Goal: Task Accomplishment & Management: Use online tool/utility

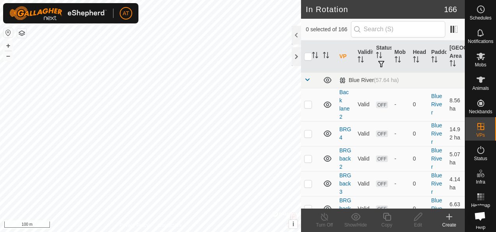
click at [476, 81] on icon at bounding box center [480, 79] width 9 height 9
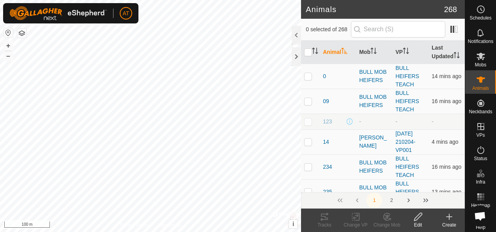
click at [470, 59] on div "Mobs" at bounding box center [480, 58] width 31 height 23
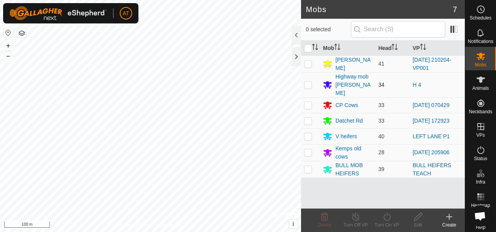
click at [305, 82] on p-checkbox at bounding box center [308, 85] width 8 height 6
checkbox input "true"
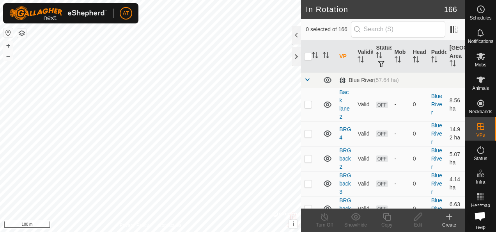
click at [477, 59] on icon at bounding box center [481, 56] width 9 height 7
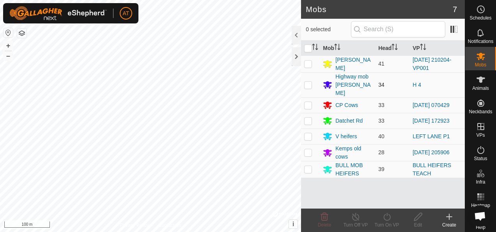
click at [303, 81] on td at bounding box center [310, 84] width 19 height 25
checkbox input "true"
click at [389, 218] on icon at bounding box center [386, 217] width 7 height 8
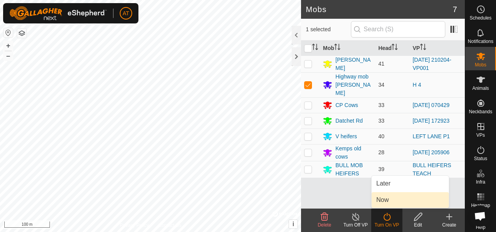
click at [385, 201] on span "Now" at bounding box center [382, 199] width 12 height 9
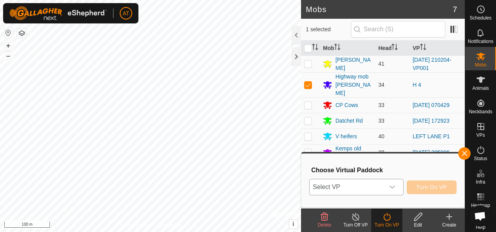
click at [392, 189] on icon "dropdown trigger" at bounding box center [392, 187] width 6 height 6
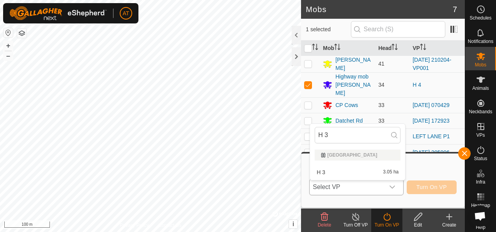
type input "H 3"
click at [320, 172] on span "H 3" at bounding box center [321, 171] width 9 height 5
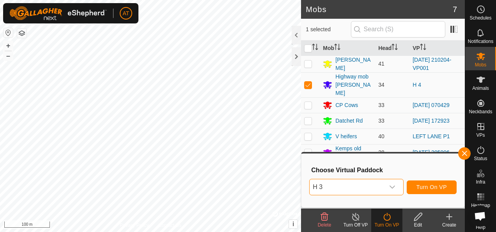
click at [440, 186] on span "Turn On VP" at bounding box center [432, 187] width 30 height 6
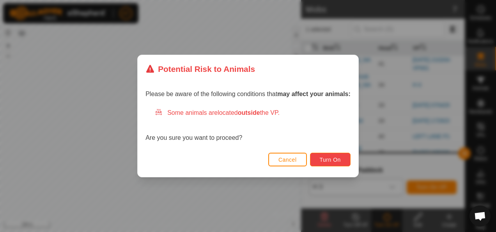
click at [331, 161] on span "Turn On" at bounding box center [330, 159] width 21 height 6
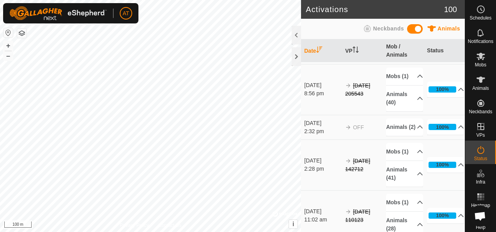
scroll to position [1869, 0]
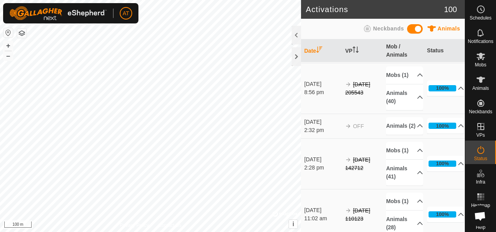
click at [477, 57] on icon at bounding box center [481, 56] width 9 height 7
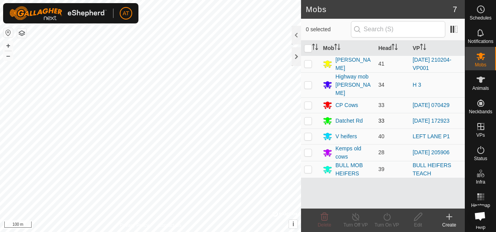
click at [308, 117] on p-checkbox at bounding box center [308, 120] width 8 height 6
checkbox input "true"
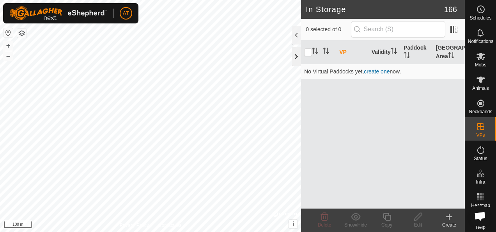
click at [295, 58] on div at bounding box center [296, 56] width 9 height 19
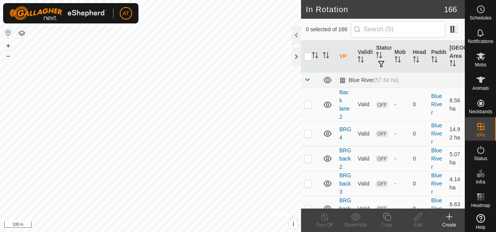
click at [479, 59] on icon at bounding box center [481, 56] width 9 height 7
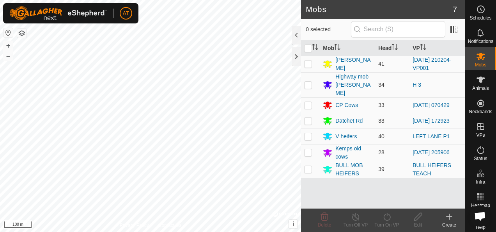
click at [309, 117] on p-checkbox at bounding box center [308, 120] width 8 height 6
checkbox input "true"
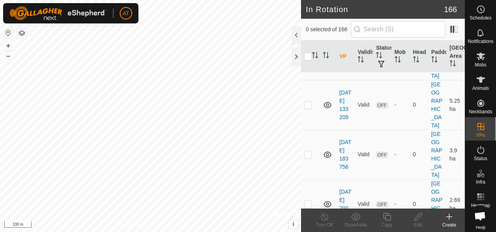
scroll to position [1151, 0]
click at [310, 59] on p-checkbox at bounding box center [308, 55] width 8 height 6
click at [319, 80] on td at bounding box center [310, 56] width 19 height 50
checkbox input "false"
click at [312, 130] on td at bounding box center [310, 105] width 19 height 50
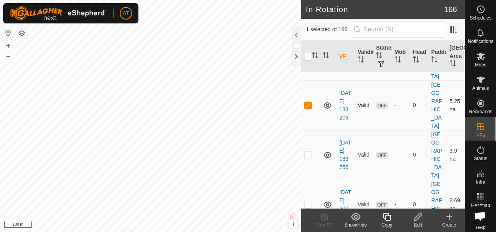
click at [313, 130] on td at bounding box center [310, 105] width 19 height 50
checkbox input "false"
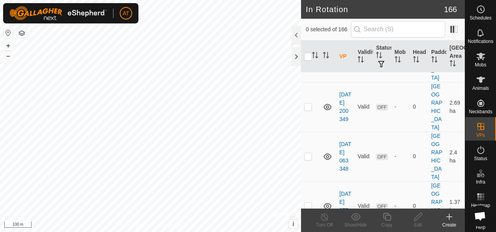
scroll to position [1249, 0]
click at [312, 82] on td at bounding box center [310, 57] width 19 height 50
checkbox input "false"
click at [314, 131] on td at bounding box center [310, 107] width 19 height 50
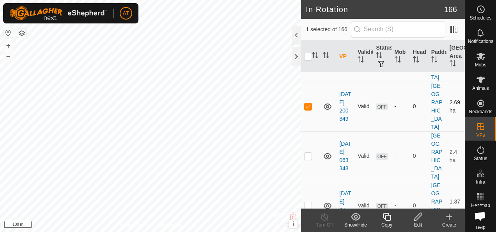
click at [314, 131] on td at bounding box center [310, 107] width 19 height 50
checkbox input "false"
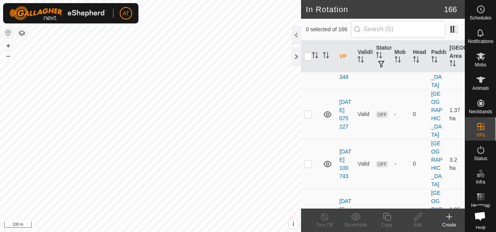
scroll to position [1341, 0]
click at [314, 89] on td at bounding box center [310, 64] width 19 height 50
click at [313, 89] on td at bounding box center [310, 64] width 19 height 50
checkbox input "false"
click at [310, 138] on td at bounding box center [310, 114] width 19 height 50
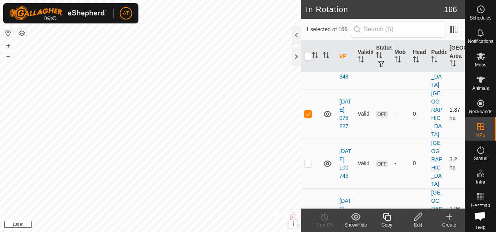
click at [311, 138] on td at bounding box center [310, 114] width 19 height 50
checkbox input "false"
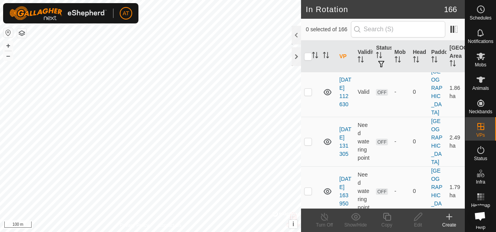
scroll to position [1460, 0]
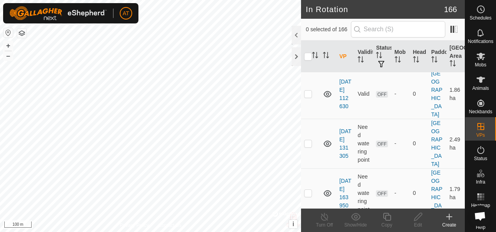
click at [313, 69] on td at bounding box center [310, 45] width 19 height 50
checkbox input "true"
click at [314, 119] on td at bounding box center [310, 94] width 19 height 50
checkbox input "true"
click at [311, 146] on p-checkbox at bounding box center [308, 143] width 8 height 6
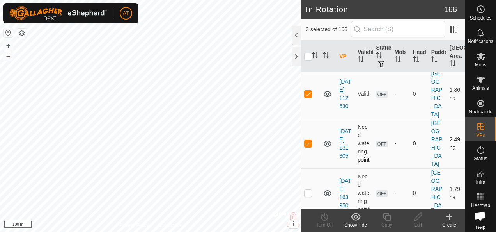
click at [311, 168] on td at bounding box center [310, 144] width 19 height 50
checkbox input "false"
click at [310, 97] on p-checkbox at bounding box center [308, 93] width 8 height 6
checkbox input "false"
click at [314, 69] on td at bounding box center [310, 45] width 19 height 50
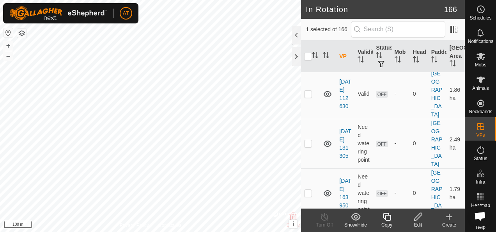
checkbox input "false"
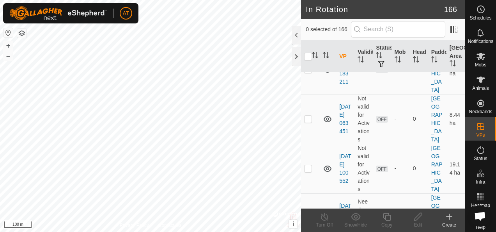
scroll to position [1633, 0]
click at [314, 44] on td at bounding box center [310, 20] width 19 height 50
checkbox input "true"
click at [309, 94] on td at bounding box center [310, 69] width 19 height 50
checkbox input "true"
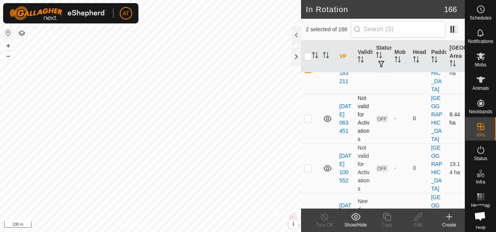
click at [310, 121] on p-checkbox at bounding box center [308, 118] width 8 height 6
click at [311, 121] on p-checkbox at bounding box center [308, 118] width 8 height 6
checkbox input "false"
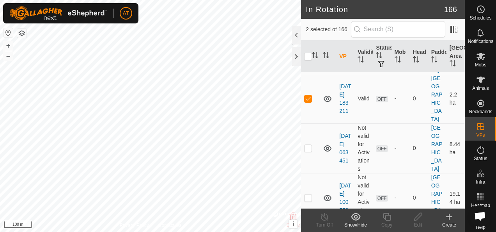
scroll to position [1605, 0]
click at [309, 100] on p-checkbox at bounding box center [308, 97] width 8 height 6
checkbox input "false"
click at [312, 73] on td at bounding box center [310, 48] width 19 height 50
checkbox input "false"
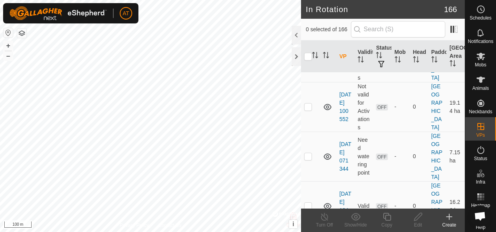
scroll to position [1694, 0]
click at [310, 110] on p-checkbox at bounding box center [308, 106] width 8 height 6
click at [309, 110] on p-checkbox at bounding box center [308, 106] width 8 height 6
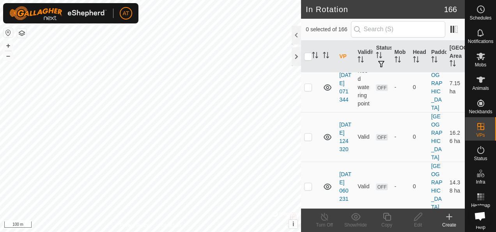
scroll to position [1764, 0]
click at [310, 40] on p-checkbox at bounding box center [308, 37] width 8 height 6
click at [311, 40] on p-tablecheckbox at bounding box center [308, 37] width 8 height 6
checkbox input "false"
click at [307, 112] on td at bounding box center [310, 87] width 19 height 50
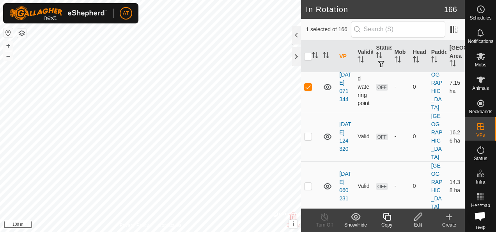
click at [310, 90] on p-checkbox at bounding box center [308, 86] width 8 height 6
checkbox input "false"
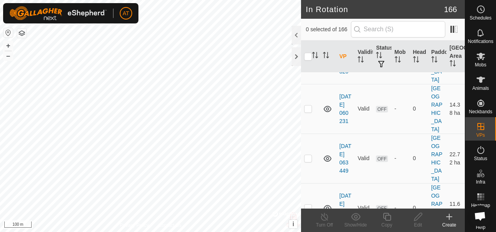
scroll to position [1858, 0]
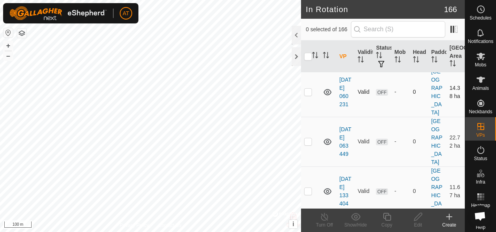
click at [312, 117] on td at bounding box center [310, 92] width 19 height 50
click at [313, 117] on td at bounding box center [310, 92] width 19 height 50
checkbox input "false"
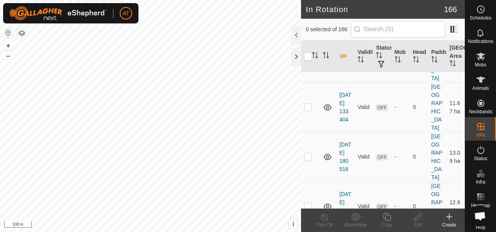
scroll to position [1948, 0]
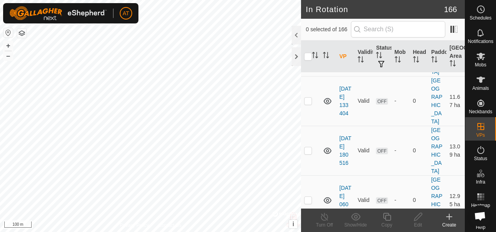
click at [309, 54] on p-checkbox at bounding box center [308, 51] width 8 height 6
click at [310, 76] on td at bounding box center [310, 52] width 19 height 50
checkbox input "false"
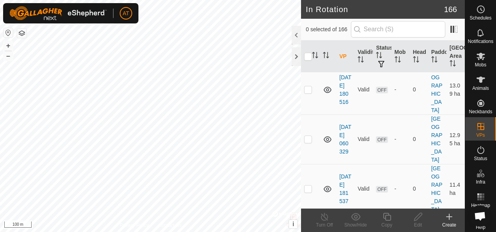
scroll to position [2018, 0]
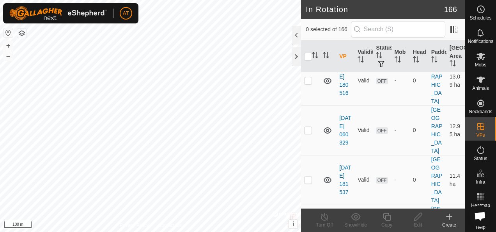
click at [312, 34] on p-tablecheckbox at bounding box center [308, 31] width 8 height 6
checkbox input "true"
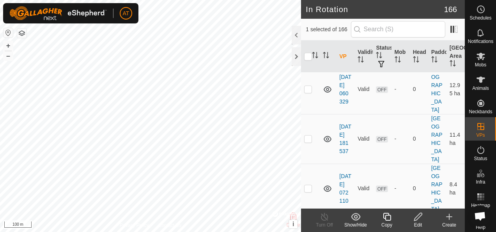
scroll to position [2063, 0]
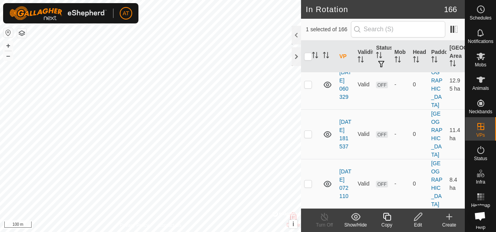
click at [308, 60] on td at bounding box center [310, 35] width 19 height 50
click at [316, 60] on td at bounding box center [310, 35] width 19 height 50
checkbox input "false"
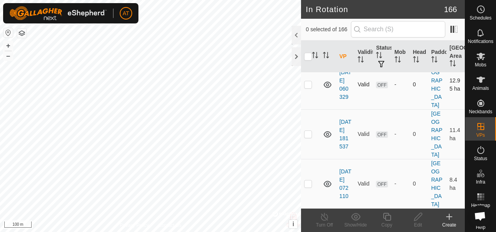
click at [316, 109] on td at bounding box center [310, 85] width 19 height 50
click at [312, 87] on p-checkbox at bounding box center [308, 84] width 8 height 6
checkbox input "false"
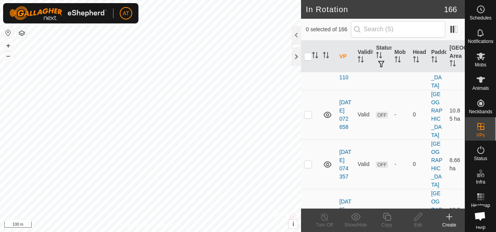
scroll to position [2185, 0]
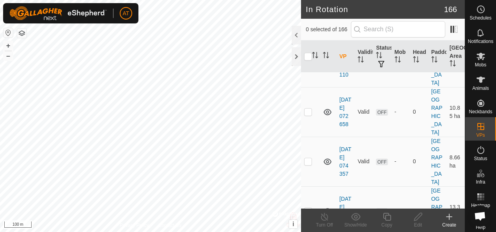
click at [310, 16] on p-checkbox at bounding box center [308, 12] width 8 height 6
click at [314, 37] on td at bounding box center [310, 13] width 19 height 50
checkbox input "false"
click at [314, 87] on td at bounding box center [310, 62] width 19 height 50
click at [312, 87] on td at bounding box center [310, 62] width 19 height 50
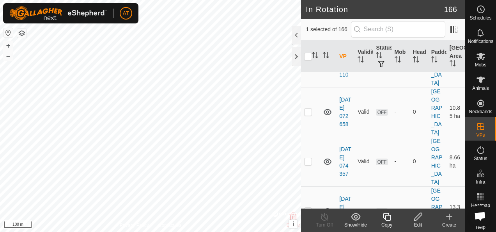
checkbox input "false"
click at [312, 137] on td at bounding box center [310, 112] width 19 height 50
click at [310, 115] on p-checkbox at bounding box center [308, 111] width 8 height 6
checkbox input "false"
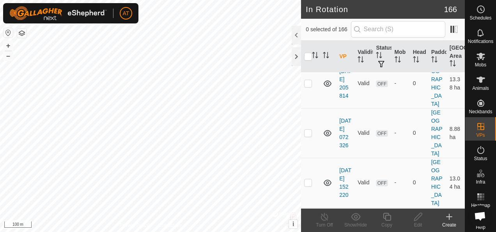
scroll to position [2314, 0]
click at [310, 35] on p-checkbox at bounding box center [308, 32] width 8 height 6
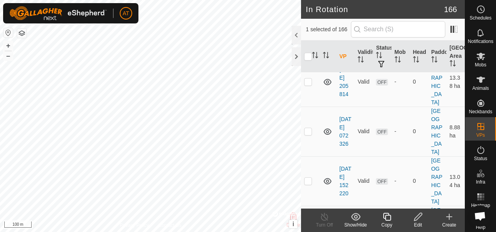
checkbox input "true"
click at [309, 106] on td at bounding box center [310, 82] width 19 height 50
click at [311, 85] on p-checkbox at bounding box center [308, 81] width 8 height 6
checkbox input "false"
click at [310, 35] on p-checkbox at bounding box center [308, 32] width 8 height 6
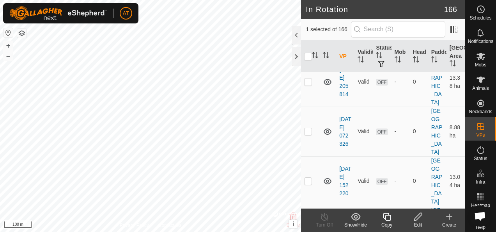
checkbox input "false"
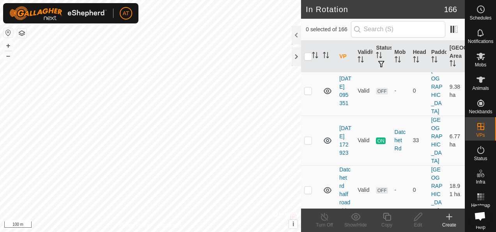
scroll to position [2454, 0]
checkbox input "true"
click at [311, 43] on p-checkbox at bounding box center [308, 40] width 8 height 6
checkbox input "true"
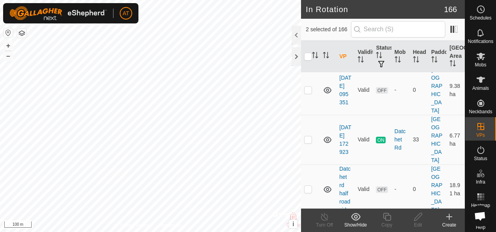
checkbox input "false"
click at [305, 65] on td at bounding box center [310, 41] width 19 height 50
checkbox input "false"
click at [313, 115] on td at bounding box center [310, 90] width 19 height 50
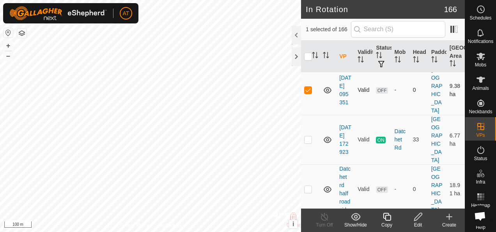
click at [310, 115] on td at bounding box center [310, 90] width 19 height 50
checkbox input "false"
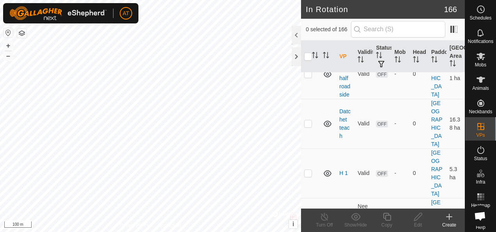
scroll to position [2572, 0]
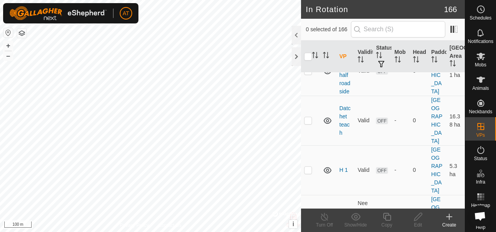
click at [310, 24] on p-checkbox at bounding box center [308, 21] width 8 height 6
click at [312, 46] on td at bounding box center [310, 21] width 19 height 50
checkbox input "false"
click at [309, 74] on p-checkbox at bounding box center [308, 70] width 8 height 6
click at [310, 74] on p-checkbox at bounding box center [308, 70] width 8 height 6
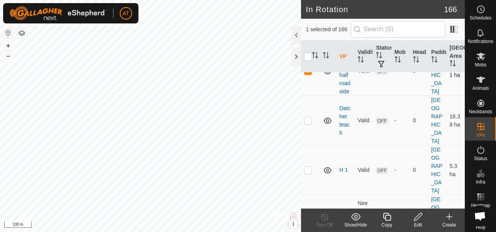
checkbox input "false"
click at [310, 145] on td at bounding box center [310, 121] width 19 height 50
click at [312, 145] on td at bounding box center [310, 121] width 19 height 50
checkbox input "false"
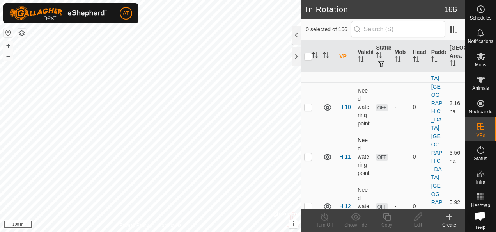
scroll to position [2688, 0]
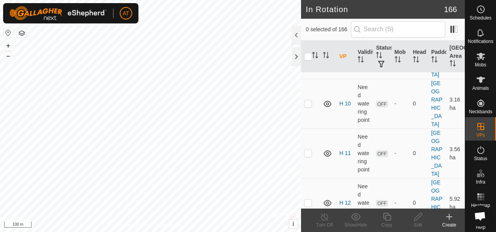
click at [312, 57] on p-checkbox at bounding box center [308, 54] width 8 height 6
click at [311, 57] on p-checkbox at bounding box center [308, 54] width 8 height 6
checkbox input "false"
click at [312, 106] on p-tablecheckbox at bounding box center [308, 103] width 8 height 6
click at [310, 106] on p-checkbox at bounding box center [308, 103] width 8 height 6
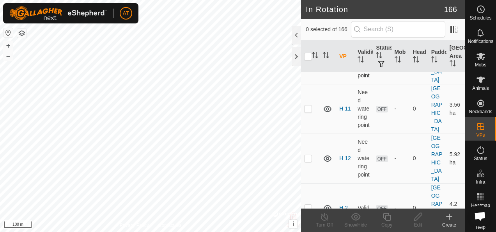
scroll to position [2730, 0]
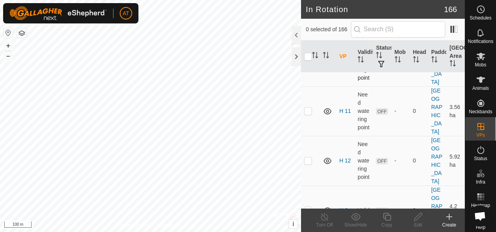
click at [310, 64] on p-checkbox at bounding box center [308, 61] width 8 height 6
click at [309, 64] on p-checkbox at bounding box center [308, 61] width 8 height 6
checkbox input "false"
click at [311, 136] on td at bounding box center [310, 111] width 19 height 50
click at [306, 114] on p-checkbox at bounding box center [308, 111] width 8 height 6
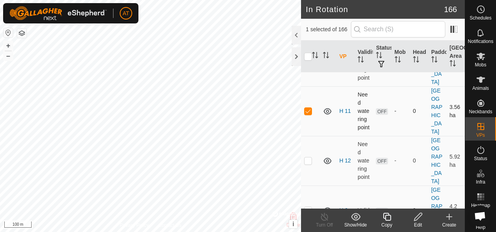
checkbox input "false"
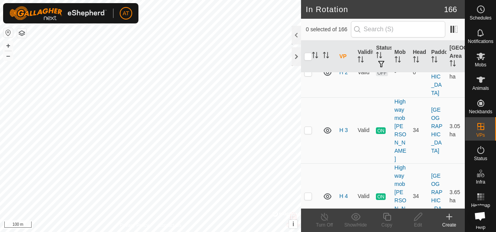
scroll to position [2872, 0]
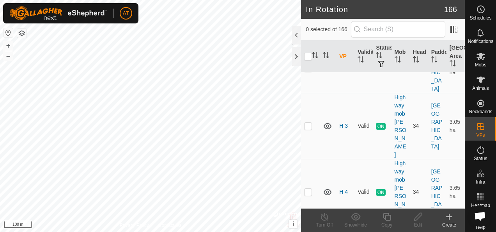
click at [312, 43] on td at bounding box center [310, 19] width 19 height 50
checkbox input "false"
click at [308, 129] on p-checkbox at bounding box center [308, 125] width 8 height 6
click at [315, 159] on td at bounding box center [310, 126] width 19 height 66
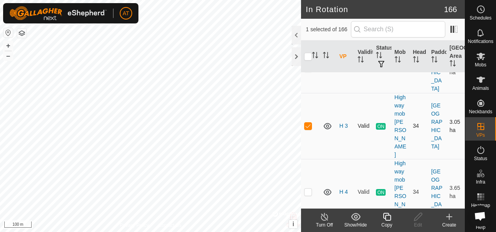
checkbox input "false"
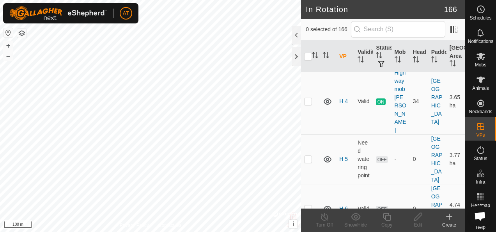
scroll to position [2979, 0]
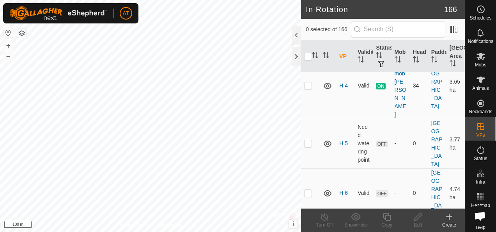
click at [311, 89] on p-checkbox at bounding box center [308, 85] width 8 height 6
click at [311, 119] on td at bounding box center [310, 86] width 19 height 66
click at [309, 89] on p-checkbox at bounding box center [308, 85] width 8 height 6
click at [309, 106] on td at bounding box center [310, 86] width 19 height 66
checkbox input "false"
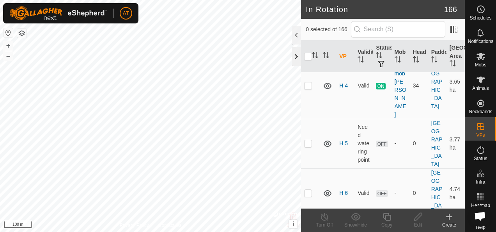
click at [297, 55] on div at bounding box center [296, 56] width 9 height 19
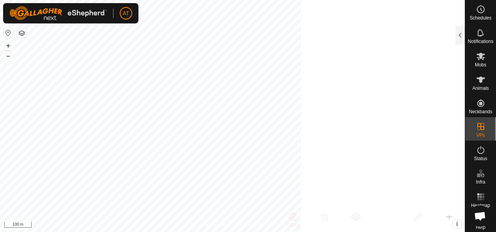
scroll to position [8095, 0]
click at [20, 34] on button "button" at bounding box center [21, 32] width 9 height 9
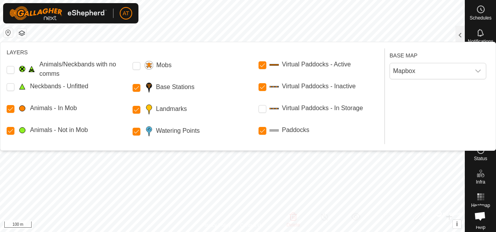
click at [25, 32] on button "button" at bounding box center [21, 32] width 9 height 9
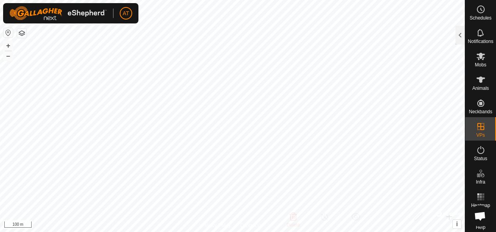
click at [10, 33] on button "button" at bounding box center [8, 32] width 9 height 9
click at [6, 32] on button "button" at bounding box center [8, 32] width 9 height 9
click at [8, 32] on button "button" at bounding box center [8, 32] width 9 height 9
click at [9, 33] on button "button" at bounding box center [8, 32] width 9 height 9
click at [24, 33] on button "button" at bounding box center [21, 32] width 9 height 9
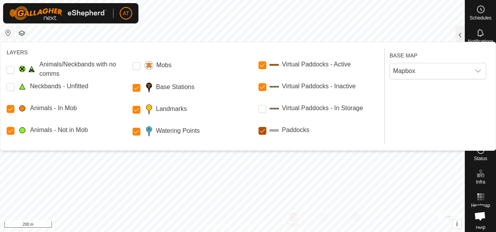
click at [263, 130] on input "Paddocks" at bounding box center [263, 131] width 8 height 8
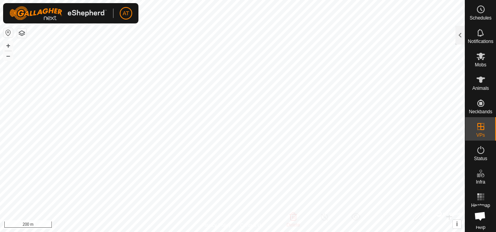
click at [25, 36] on button "button" at bounding box center [21, 32] width 9 height 9
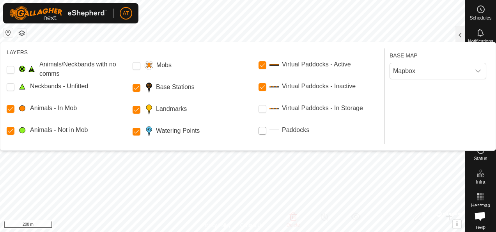
click at [260, 134] on input "Paddocks" at bounding box center [263, 131] width 8 height 8
click at [263, 63] on Active "Virtual Paddocks - Active" at bounding box center [263, 65] width 8 height 8
click at [263, 89] on Inactive "Virtual Paddocks - Inactive" at bounding box center [263, 87] width 8 height 8
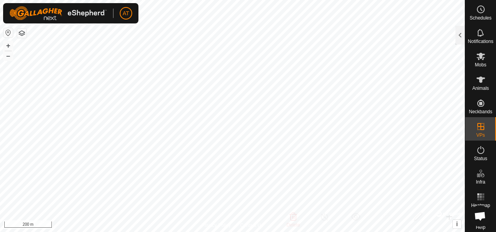
click at [20, 31] on button "button" at bounding box center [21, 32] width 9 height 9
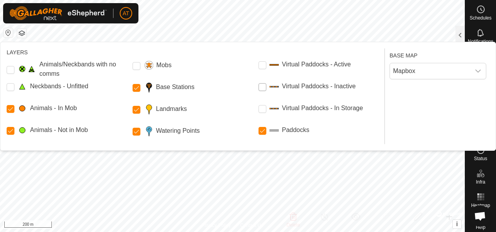
click at [263, 86] on Inactive "Virtual Paddocks - Inactive" at bounding box center [263, 87] width 8 height 8
click at [260, 89] on Inactive "Virtual Paddocks - Inactive" at bounding box center [263, 87] width 8 height 8
click at [261, 66] on Active "Virtual Paddocks - Active" at bounding box center [263, 65] width 8 height 8
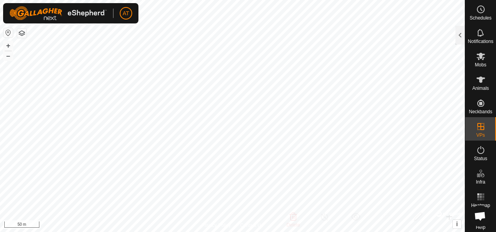
click at [476, 59] on icon at bounding box center [480, 55] width 9 height 9
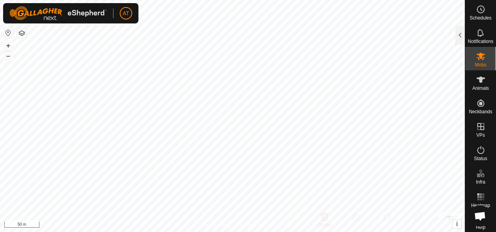
click at [477, 59] on icon at bounding box center [481, 56] width 9 height 7
click at [461, 37] on div at bounding box center [460, 35] width 9 height 19
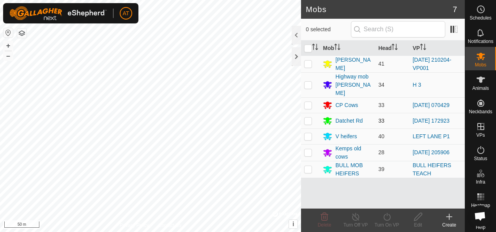
click at [308, 117] on p-checkbox at bounding box center [308, 120] width 8 height 6
checkbox input "true"
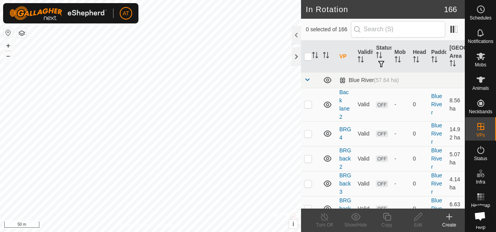
click at [448, 224] on div "Create" at bounding box center [449, 224] width 31 height 7
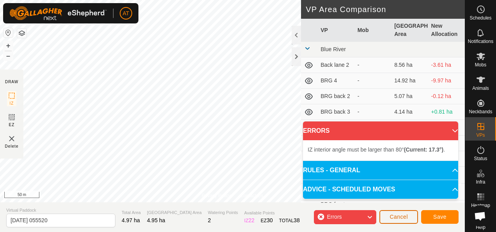
click at [403, 216] on span "Cancel" at bounding box center [399, 216] width 18 height 6
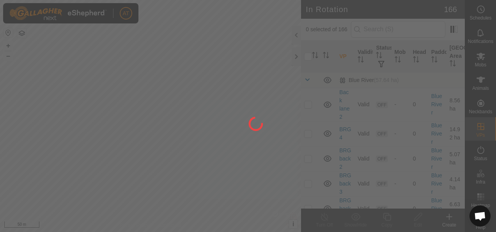
click at [459, 225] on div at bounding box center [248, 116] width 496 height 232
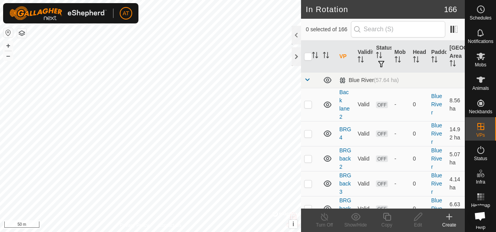
click at [446, 221] on div "Create" at bounding box center [449, 224] width 31 height 7
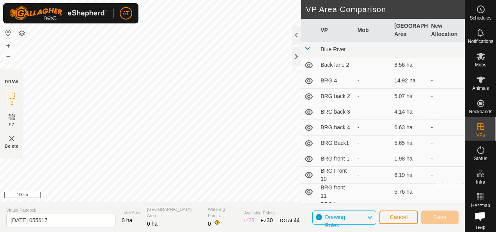
click at [406, 211] on button "Cancel" at bounding box center [399, 217] width 39 height 14
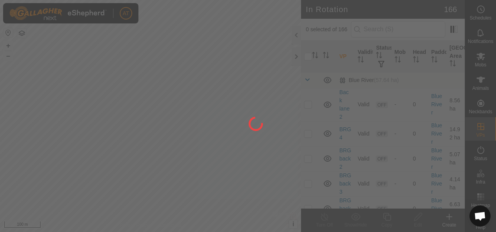
click at [452, 222] on div at bounding box center [248, 116] width 496 height 232
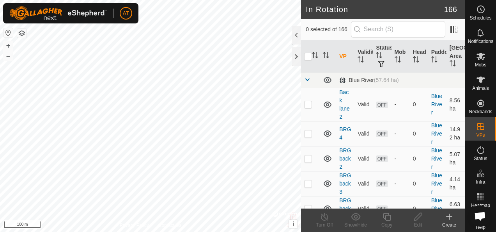
click at [451, 218] on icon at bounding box center [449, 216] width 9 height 9
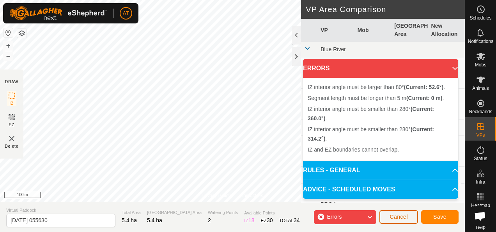
click at [398, 211] on button "Cancel" at bounding box center [399, 217] width 39 height 14
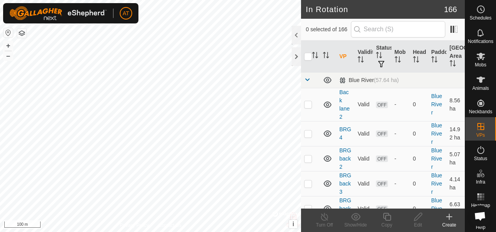
click at [445, 225] on div "Create" at bounding box center [449, 224] width 31 height 7
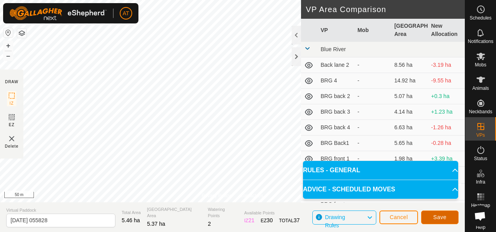
click at [444, 221] on button "Save" at bounding box center [439, 217] width 37 height 14
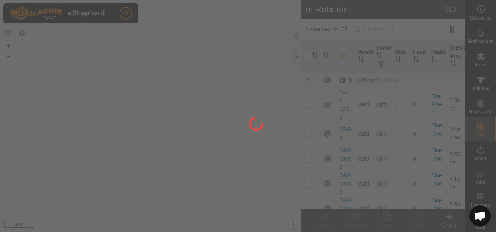
click at [475, 56] on div at bounding box center [248, 116] width 496 height 232
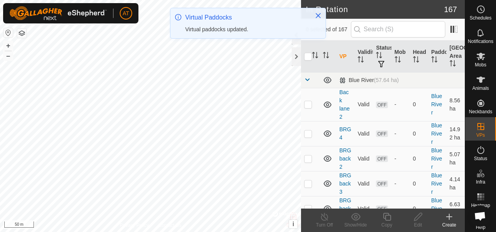
click at [476, 53] on icon at bounding box center [480, 55] width 9 height 9
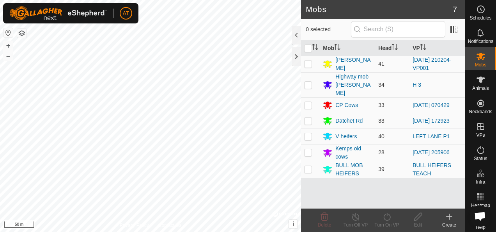
click at [312, 117] on p-checkbox at bounding box center [308, 120] width 8 height 6
checkbox input "true"
click at [386, 216] on icon at bounding box center [387, 216] width 10 height 9
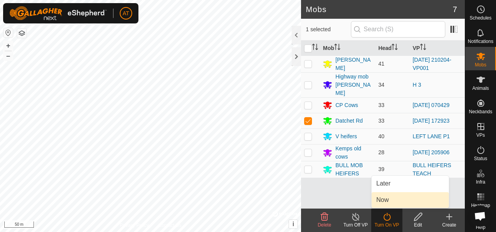
click at [381, 201] on span "Now" at bounding box center [382, 199] width 12 height 9
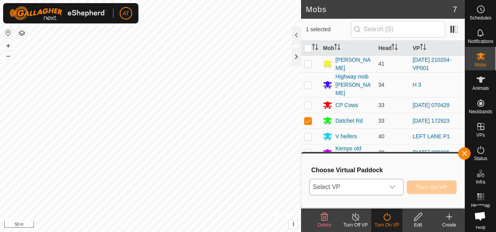
click at [384, 186] on span "Select VP" at bounding box center [347, 187] width 75 height 16
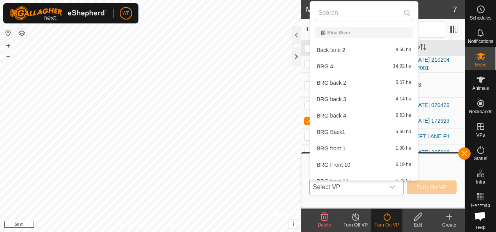
click at [352, 187] on span "Select VP" at bounding box center [347, 187] width 75 height 16
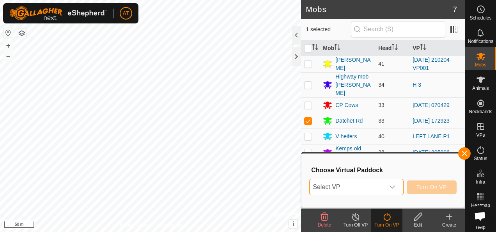
click at [351, 186] on span "Select VP" at bounding box center [347, 187] width 75 height 16
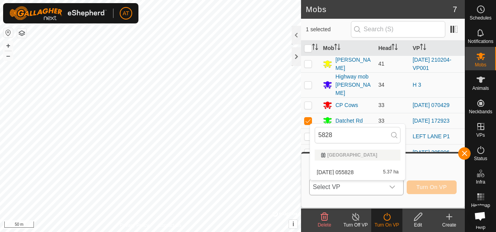
type input "5828"
click at [354, 172] on span "[DATE] 055828" at bounding box center [335, 171] width 37 height 5
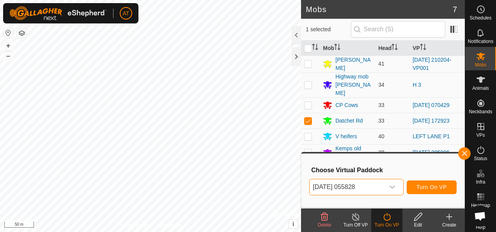
click at [384, 187] on span "[DATE] 055828" at bounding box center [347, 187] width 75 height 16
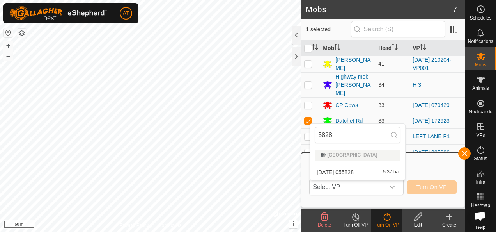
type input "5828"
click at [346, 171] on span "[DATE] 055828" at bounding box center [335, 171] width 37 height 5
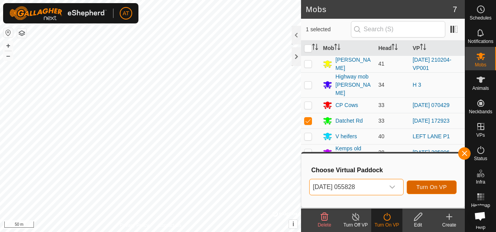
click at [429, 185] on span "Turn On VP" at bounding box center [432, 187] width 30 height 6
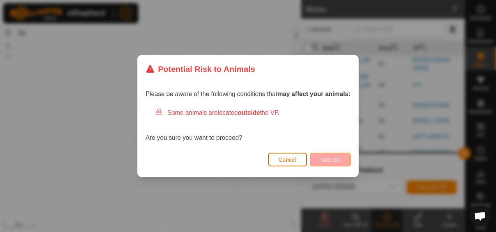
click at [323, 160] on span "Turn On" at bounding box center [330, 159] width 21 height 6
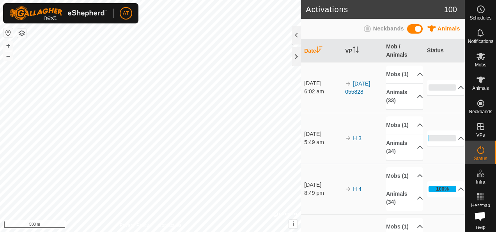
click at [470, 56] on div "Mobs" at bounding box center [480, 58] width 31 height 23
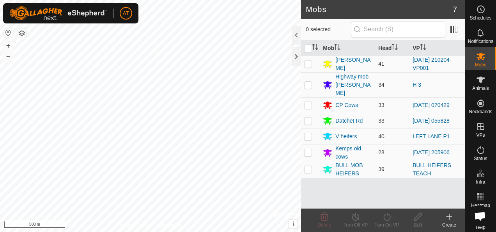
click at [305, 64] on p-checkbox at bounding box center [308, 63] width 8 height 6
checkbox input "true"
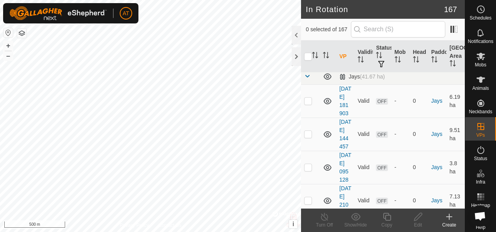
scroll to position [3922, 0]
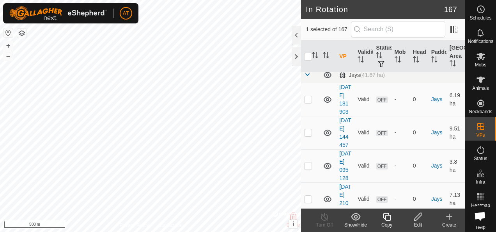
checkbox input "false"
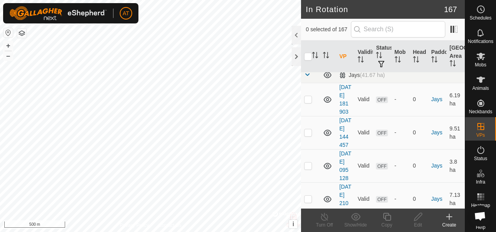
checkbox input "false"
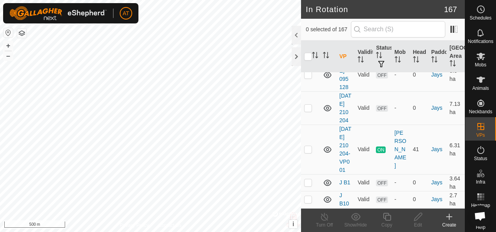
scroll to position [4013, 0]
checkbox input "false"
click at [20, 31] on button "button" at bounding box center [21, 32] width 9 height 9
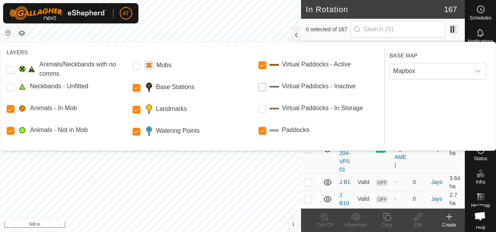
click at [260, 85] on Inactive "Virtual Paddocks - Inactive" at bounding box center [263, 87] width 8 height 8
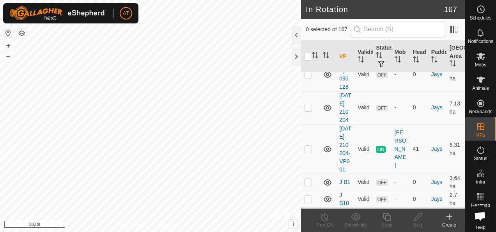
checkbox input "false"
click at [306, 229] on p-tablecheckbox at bounding box center [308, 232] width 8 height 6
click at [305, 229] on p-checkbox at bounding box center [308, 232] width 8 height 6
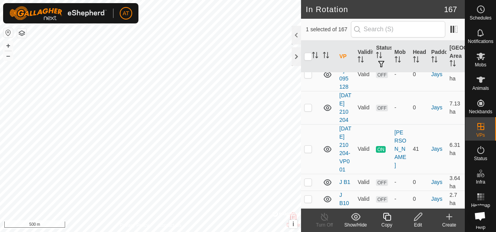
checkbox input "false"
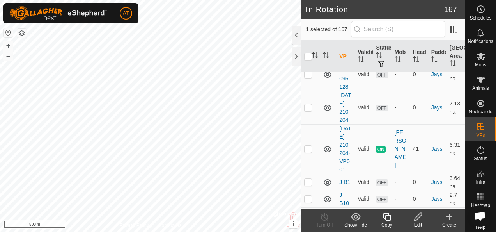
checkbox input "false"
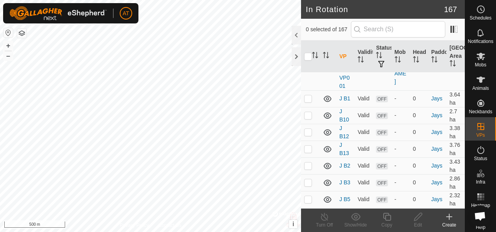
scroll to position [4098, 0]
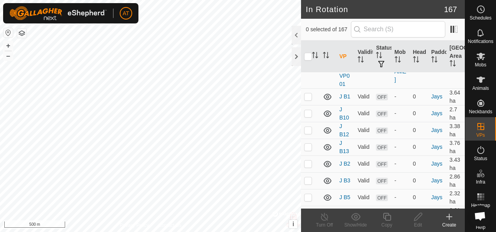
checkbox input "true"
checkbox input "false"
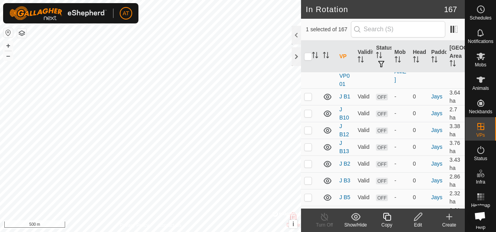
checkbox input "false"
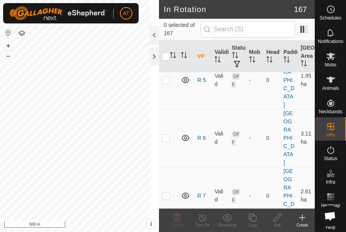
scroll to position [4800, 0]
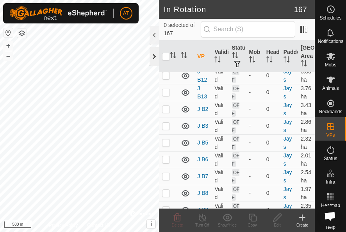
click at [156, 59] on div at bounding box center [153, 56] width 9 height 19
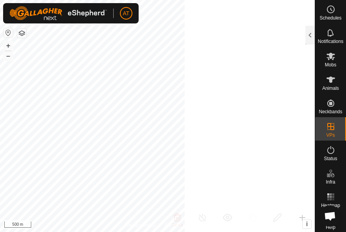
scroll to position [11775, 0]
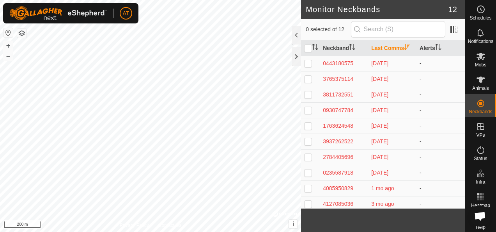
click at [477, 61] on es-mob-svg-icon at bounding box center [481, 56] width 14 height 12
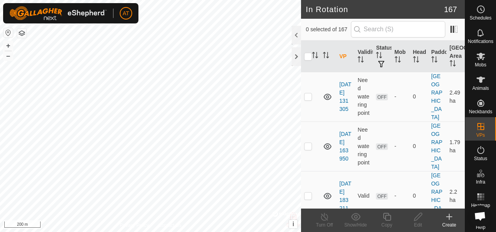
scroll to position [1497, 0]
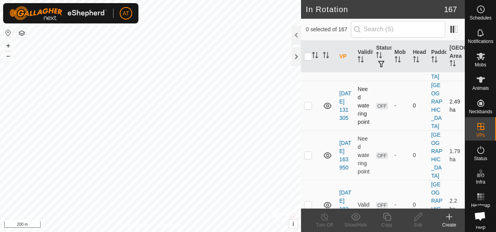
click at [309, 108] on p-checkbox at bounding box center [308, 105] width 8 height 6
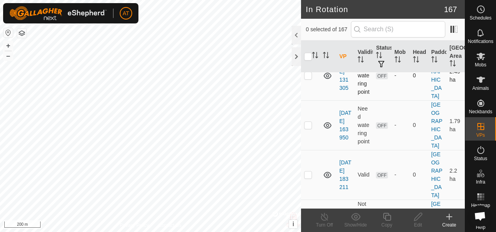
scroll to position [1529, 0]
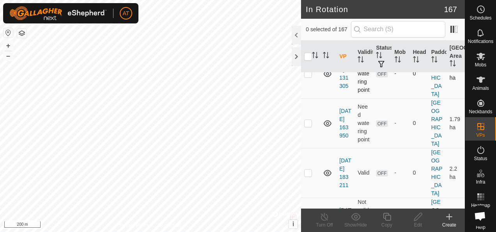
click at [307, 76] on p-checkbox at bounding box center [308, 73] width 8 height 6
click at [311, 98] on td at bounding box center [310, 74] width 19 height 50
checkbox input "false"
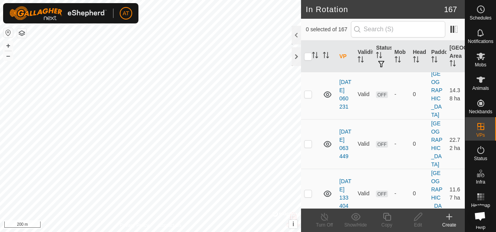
scroll to position [1856, 0]
click at [307, 47] on p-checkbox at bounding box center [308, 44] width 8 height 6
checkbox input "true"
click at [479, 59] on icon at bounding box center [480, 55] width 9 height 9
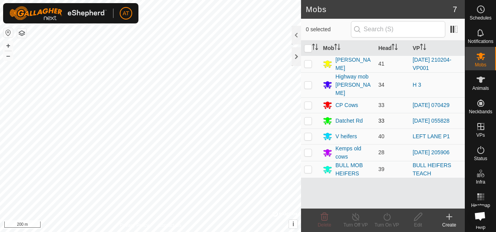
click at [307, 117] on p-checkbox at bounding box center [308, 120] width 8 height 6
checkbox input "true"
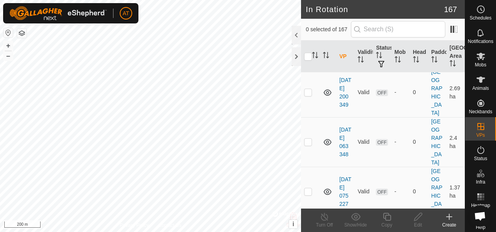
scroll to position [1264, 0]
click at [308, 67] on td at bounding box center [310, 42] width 19 height 50
click at [308, 46] on p-checkbox at bounding box center [308, 43] width 8 height 6
checkbox input "false"
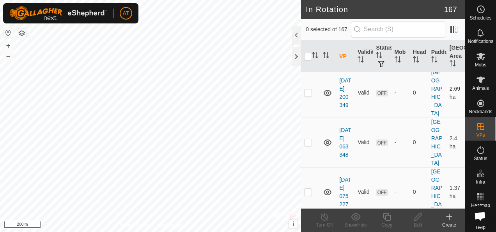
click at [309, 96] on p-checkbox at bounding box center [308, 92] width 8 height 6
click at [307, 96] on p-checkbox at bounding box center [308, 92] width 8 height 6
checkbox input "false"
click at [310, 145] on p-checkbox at bounding box center [308, 142] width 8 height 6
click at [307, 145] on p-checkbox at bounding box center [308, 142] width 8 height 6
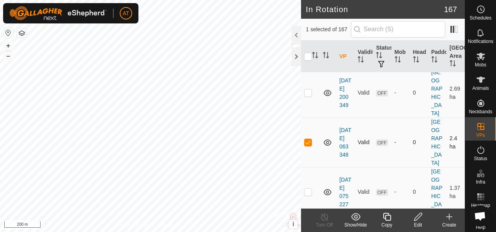
checkbox input "false"
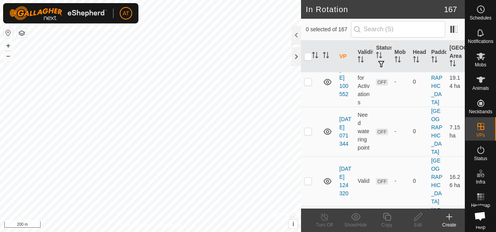
scroll to position [1721, 0]
click at [309, 83] on p-checkbox at bounding box center [308, 80] width 8 height 6
checkbox input "true"
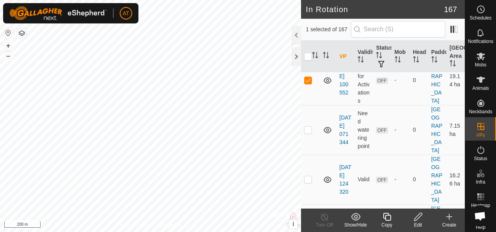
click at [475, 64] on span "Mobs" at bounding box center [480, 64] width 11 height 5
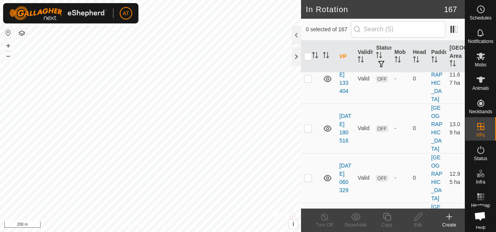
scroll to position [1971, 0]
click at [479, 55] on icon at bounding box center [481, 56] width 9 height 7
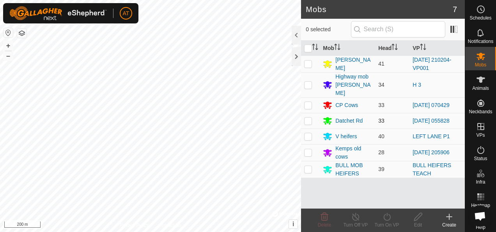
click at [309, 117] on p-checkbox at bounding box center [308, 120] width 8 height 6
checkbox input "true"
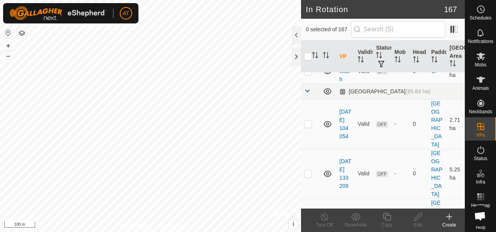
scroll to position [1085, 0]
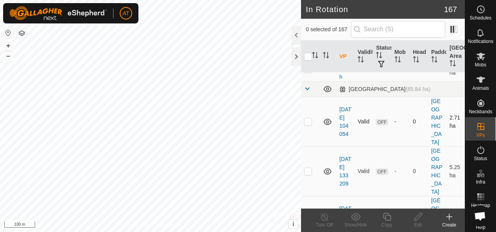
click at [307, 124] on p-checkbox at bounding box center [308, 121] width 8 height 6
checkbox input "true"
click at [420, 215] on icon at bounding box center [418, 216] width 10 height 9
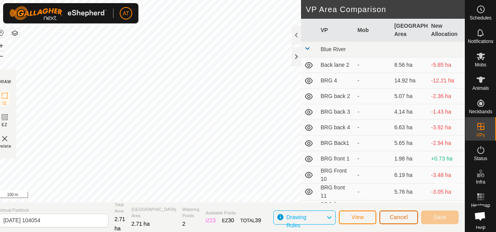
click at [404, 214] on span "Cancel" at bounding box center [399, 217] width 18 height 6
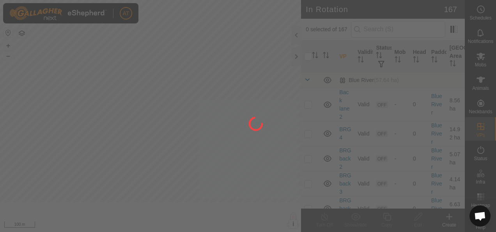
click at [400, 211] on div at bounding box center [248, 116] width 496 height 232
click at [395, 220] on div at bounding box center [248, 116] width 496 height 232
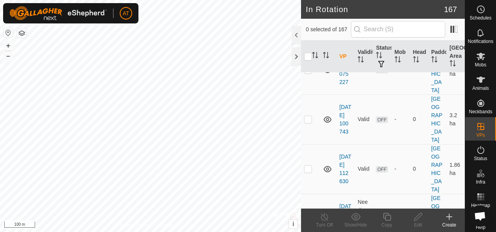
scroll to position [1385, 0]
click at [309, 73] on p-checkbox at bounding box center [308, 69] width 8 height 6
checkbox input "true"
click at [480, 56] on icon at bounding box center [480, 55] width 9 height 9
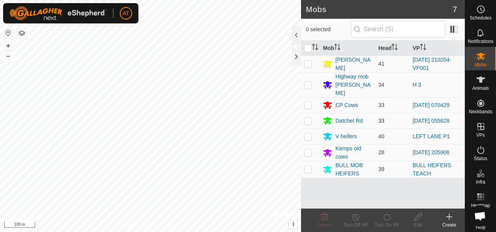
click at [303, 113] on td at bounding box center [310, 121] width 19 height 16
checkbox input "true"
click at [484, 77] on es-animals-svg-icon at bounding box center [481, 79] width 14 height 12
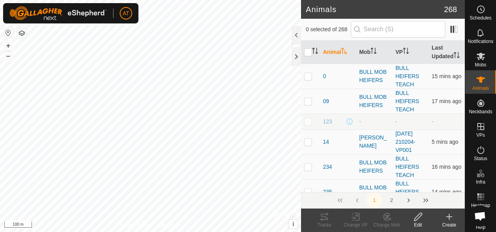
click at [476, 59] on icon at bounding box center [480, 55] width 9 height 9
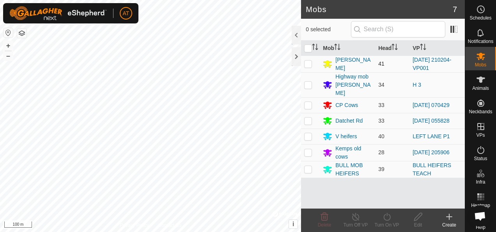
click at [308, 63] on p-checkbox at bounding box center [308, 63] width 8 height 6
checkbox input "true"
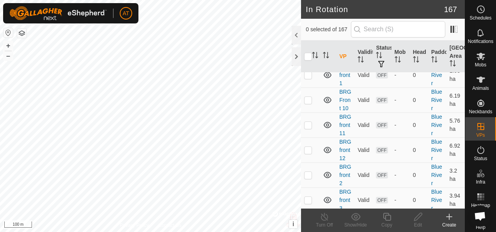
scroll to position [192, 0]
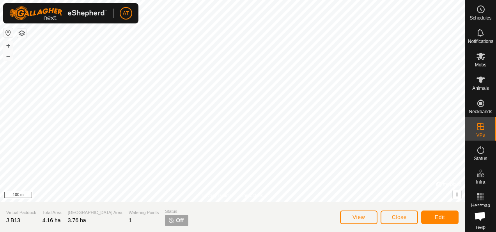
click at [484, 53] on es-mob-svg-icon at bounding box center [481, 56] width 14 height 12
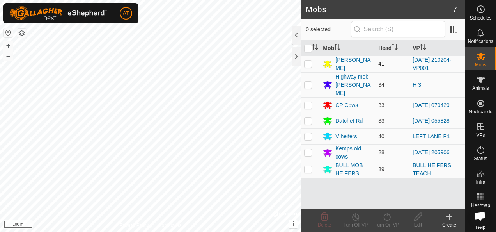
click at [309, 62] on p-checkbox at bounding box center [308, 63] width 8 height 6
checkbox input "true"
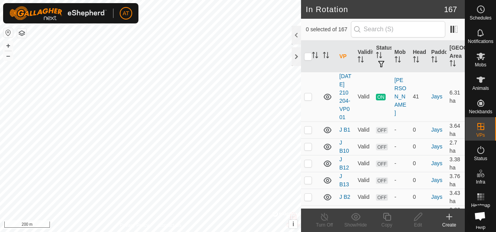
scroll to position [4065, 0]
checkbox input "false"
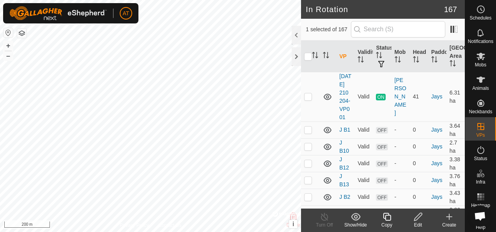
checkbox input "false"
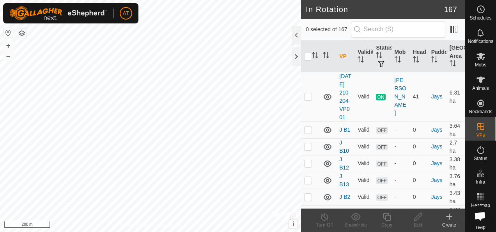
checkbox input "false"
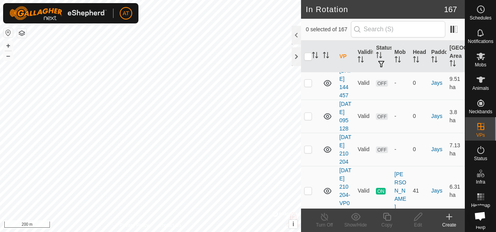
scroll to position [3972, 0]
checkbox input "true"
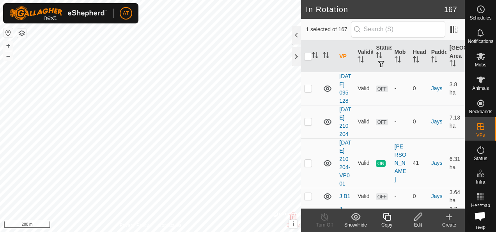
scroll to position [4001, 0]
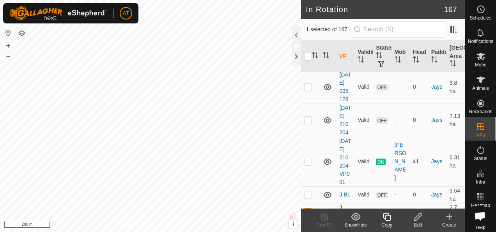
click at [307, 225] on p-checkbox at bounding box center [308, 228] width 8 height 6
click at [309, 225] on p-checkbox at bounding box center [308, 228] width 8 height 6
checkbox input "false"
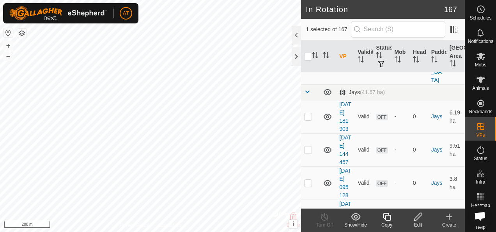
scroll to position [3904, 0]
click at [474, 55] on es-mob-svg-icon at bounding box center [481, 56] width 14 height 12
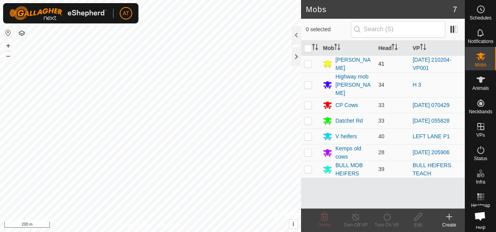
click at [310, 63] on p-checkbox at bounding box center [308, 63] width 8 height 6
checkbox input "true"
click at [389, 219] on icon at bounding box center [386, 217] width 7 height 8
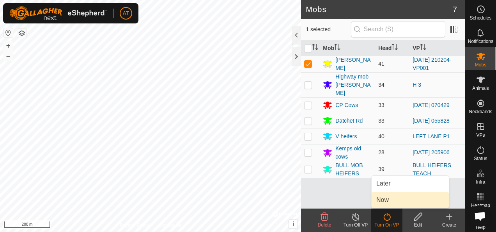
click at [392, 204] on link "Now" at bounding box center [410, 200] width 77 height 16
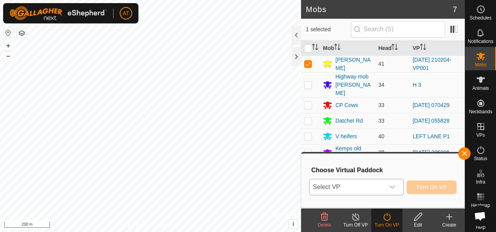
click at [356, 188] on span "Select VP" at bounding box center [347, 187] width 75 height 16
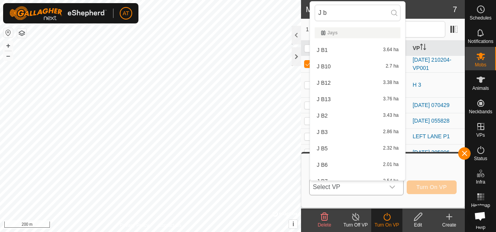
type input "J b"
click at [327, 83] on span "J B12" at bounding box center [324, 82] width 14 height 5
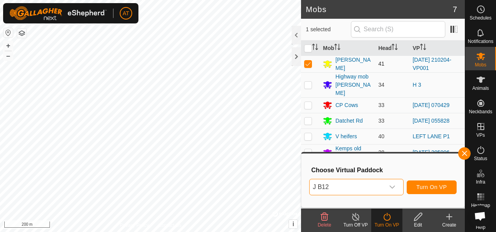
click at [313, 62] on td at bounding box center [310, 63] width 19 height 17
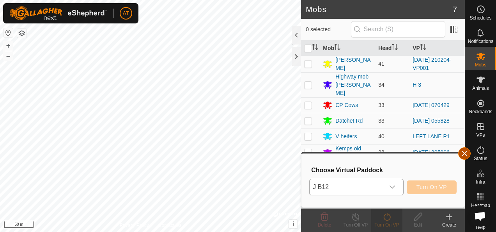
click at [466, 153] on span "button" at bounding box center [464, 153] width 6 height 6
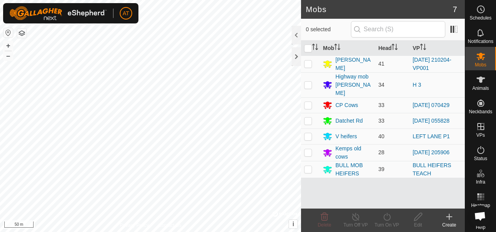
click at [477, 57] on icon at bounding box center [481, 56] width 9 height 7
click at [310, 64] on p-checkbox at bounding box center [308, 63] width 8 height 6
checkbox input "true"
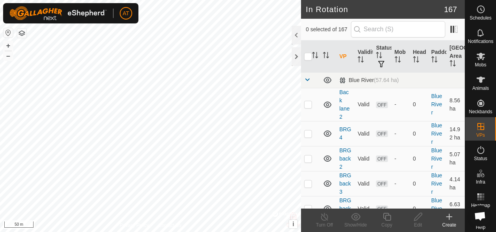
click at [476, 59] on icon at bounding box center [480, 55] width 9 height 9
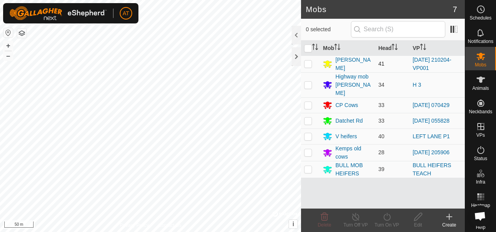
click at [310, 61] on p-checkbox at bounding box center [308, 63] width 8 height 6
checkbox input "true"
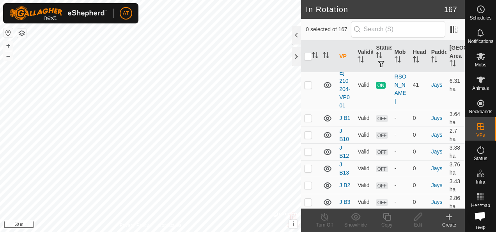
scroll to position [4078, 0]
checkbox input "true"
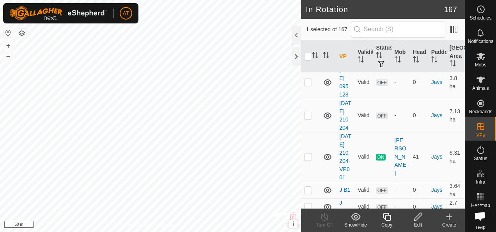
scroll to position [4008, 0]
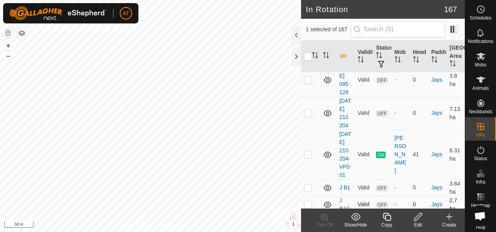
click at [307, 201] on p-checkbox at bounding box center [308, 204] width 8 height 6
checkbox input "true"
click at [304, 218] on p-checkbox at bounding box center [308, 221] width 8 height 6
checkbox input "true"
click at [478, 54] on icon at bounding box center [481, 56] width 9 height 7
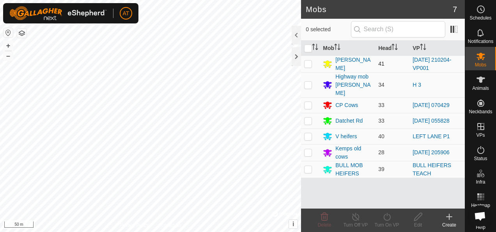
click at [311, 64] on p-checkbox at bounding box center [308, 63] width 8 height 6
checkbox input "true"
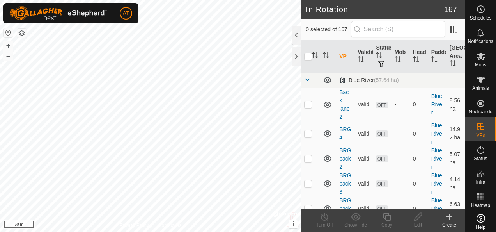
click at [450, 220] on icon at bounding box center [449, 216] width 9 height 9
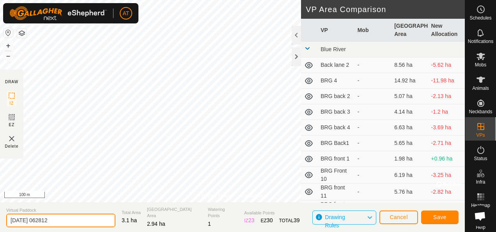
click at [74, 222] on input "[DATE] 062812" at bounding box center [60, 220] width 109 height 14
type input "2"
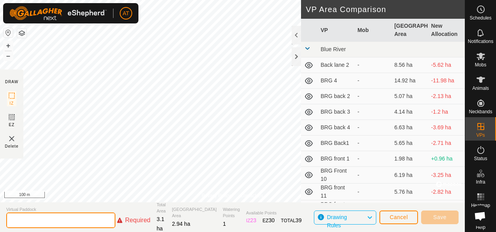
type input "j"
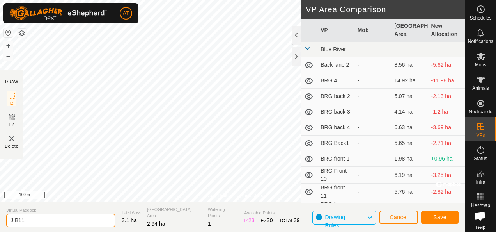
type input "J B11"
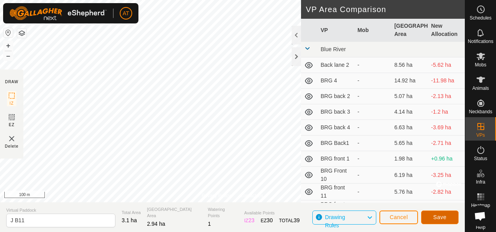
click at [444, 216] on span "Save" at bounding box center [439, 217] width 13 height 6
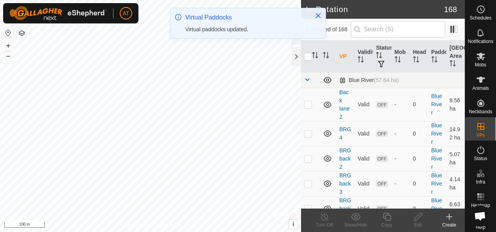
click at [488, 56] on div "Mobs" at bounding box center [480, 58] width 31 height 23
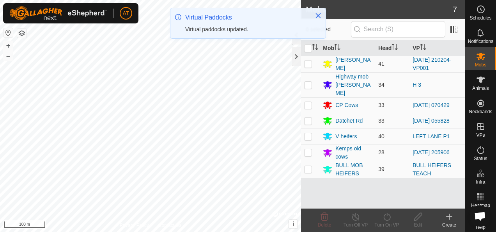
click at [477, 60] on icon at bounding box center [480, 55] width 9 height 9
click at [307, 71] on td at bounding box center [310, 63] width 19 height 17
checkbox input "true"
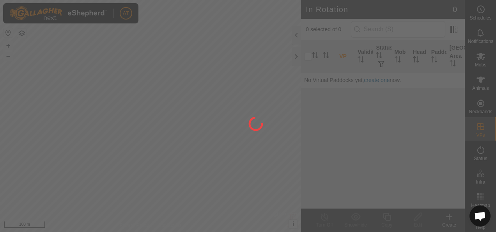
click at [475, 65] on div at bounding box center [248, 116] width 496 height 232
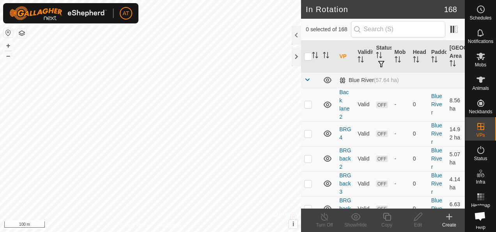
click at [476, 58] on icon at bounding box center [480, 55] width 9 height 9
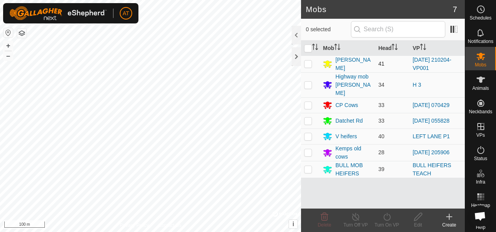
click at [305, 65] on p-checkbox at bounding box center [308, 63] width 8 height 6
checkbox input "true"
click at [386, 220] on icon at bounding box center [386, 217] width 7 height 8
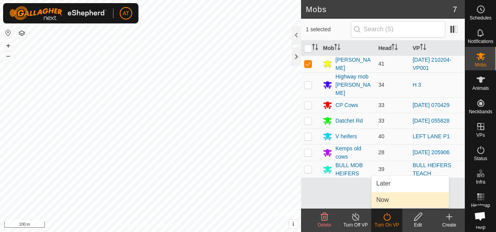
click at [385, 202] on span "Now" at bounding box center [382, 199] width 12 height 9
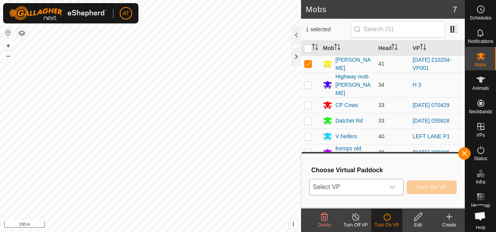
click at [350, 191] on span "Select VP" at bounding box center [347, 187] width 75 height 16
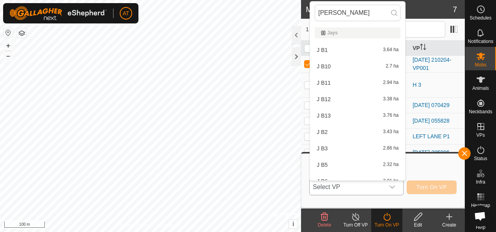
type input "[PERSON_NAME]"
click at [327, 85] on div "J B11 2.94 ha" at bounding box center [358, 82] width 86 height 9
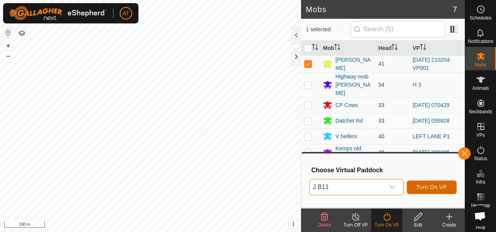
click at [438, 187] on span "Turn On VP" at bounding box center [432, 187] width 30 height 6
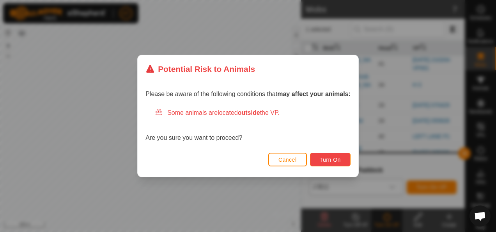
click at [337, 161] on span "Turn On" at bounding box center [330, 159] width 21 height 6
